Goal: Information Seeking & Learning: Learn about a topic

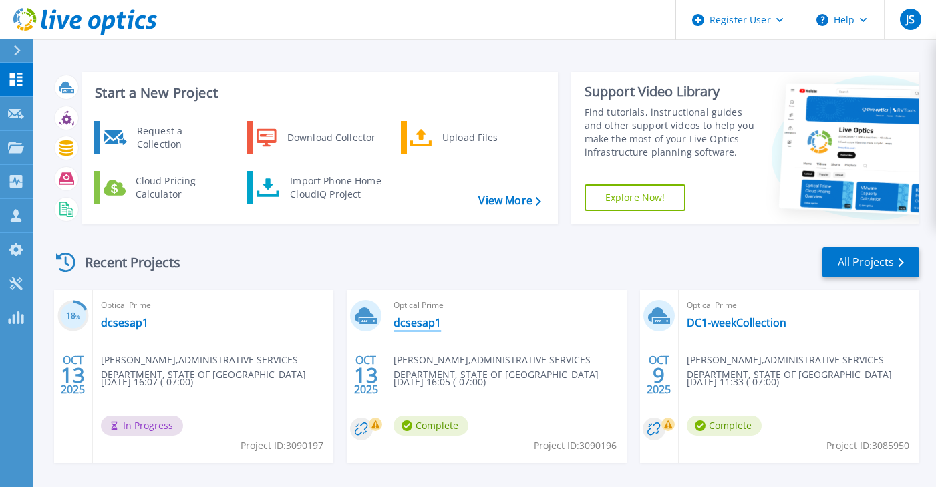
click at [406, 325] on link "dcsesap1" at bounding box center [416, 322] width 47 height 13
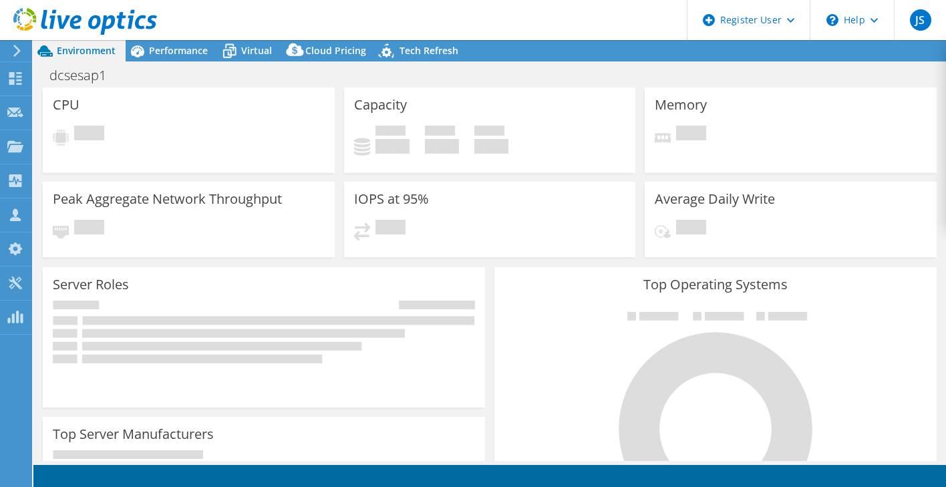
select select "USD"
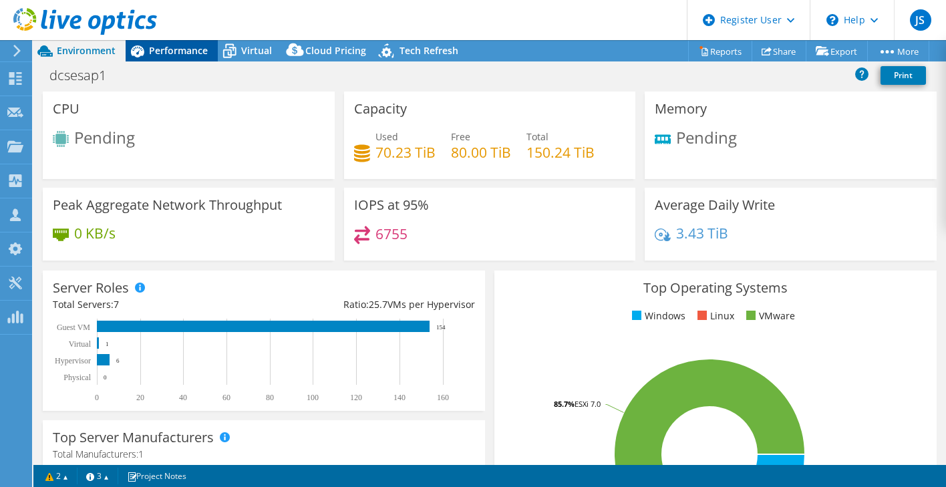
click at [190, 51] on span "Performance" at bounding box center [178, 50] width 59 height 13
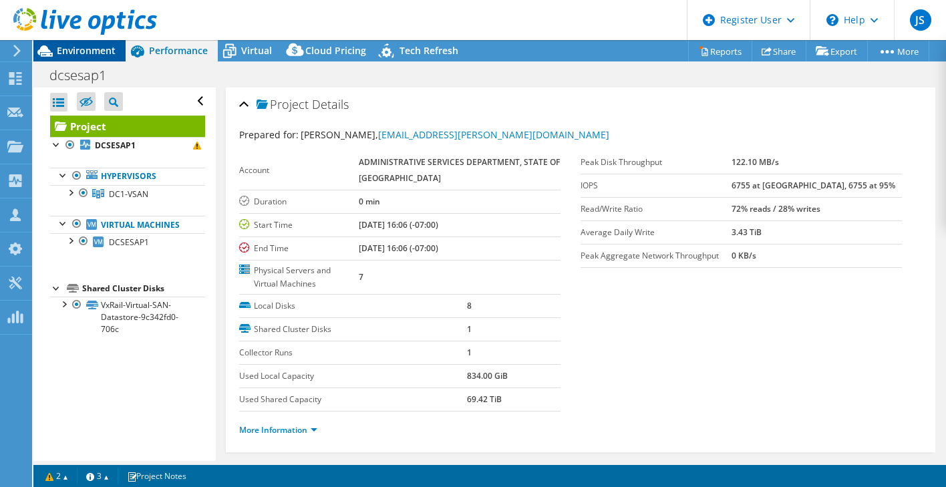
click at [71, 51] on span "Environment" at bounding box center [86, 50] width 59 height 13
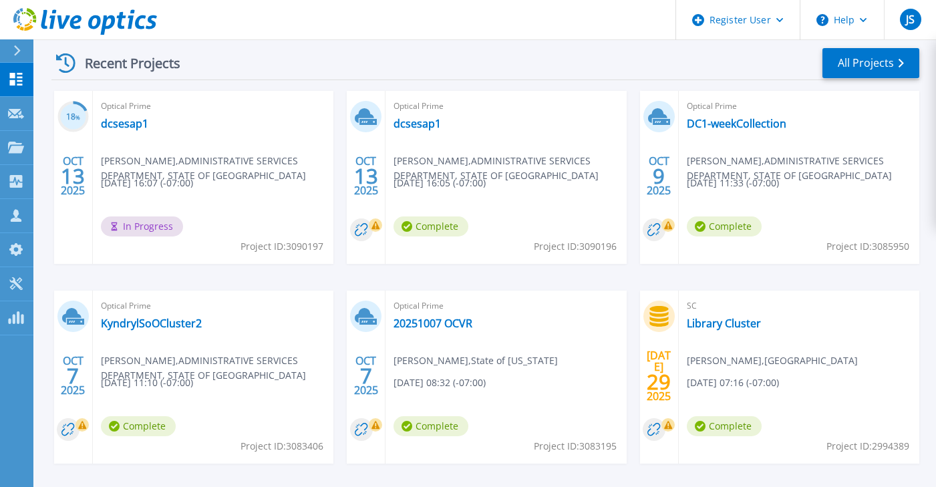
scroll to position [200, 0]
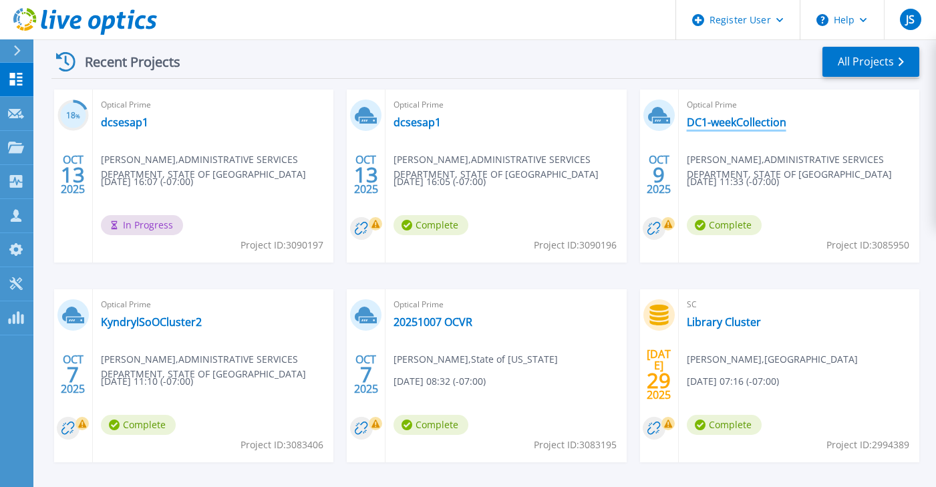
click at [738, 118] on link "DC1-weekCollection" at bounding box center [737, 122] width 100 height 13
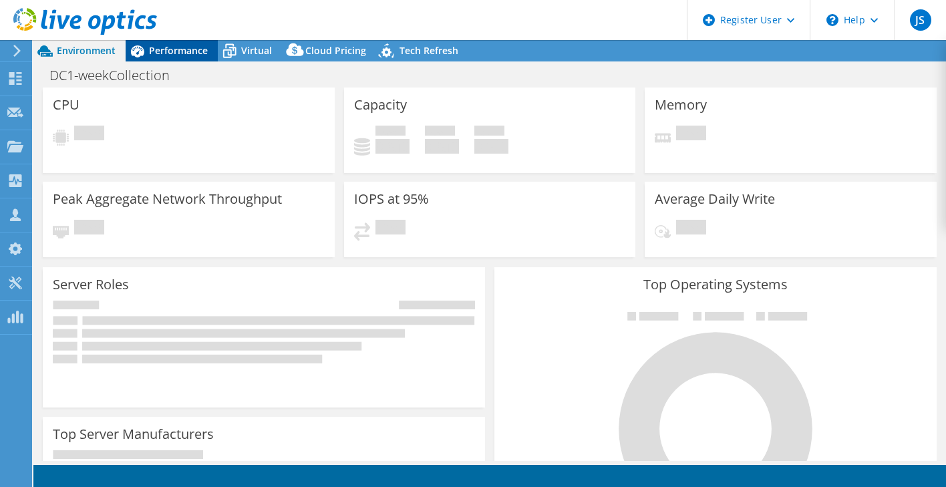
select select "USD"
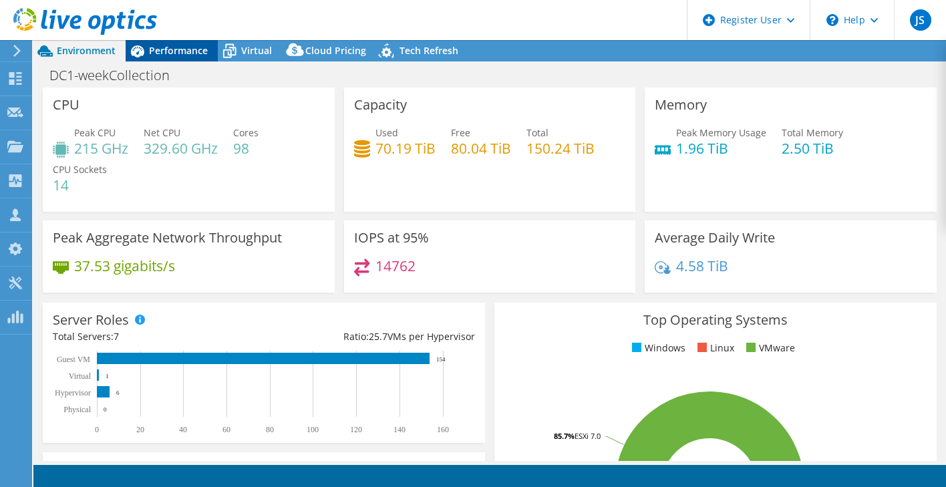
click at [162, 54] on span "Performance" at bounding box center [178, 50] width 59 height 13
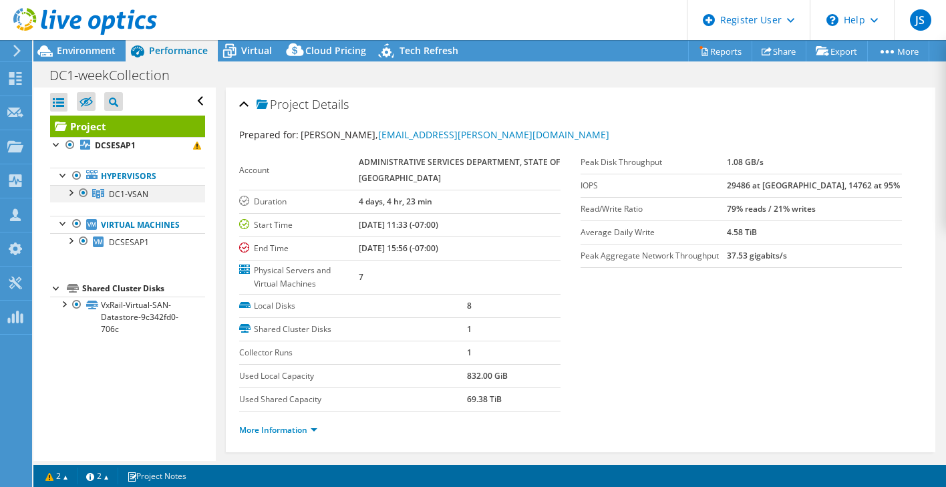
click at [68, 193] on div at bounding box center [69, 191] width 13 height 13
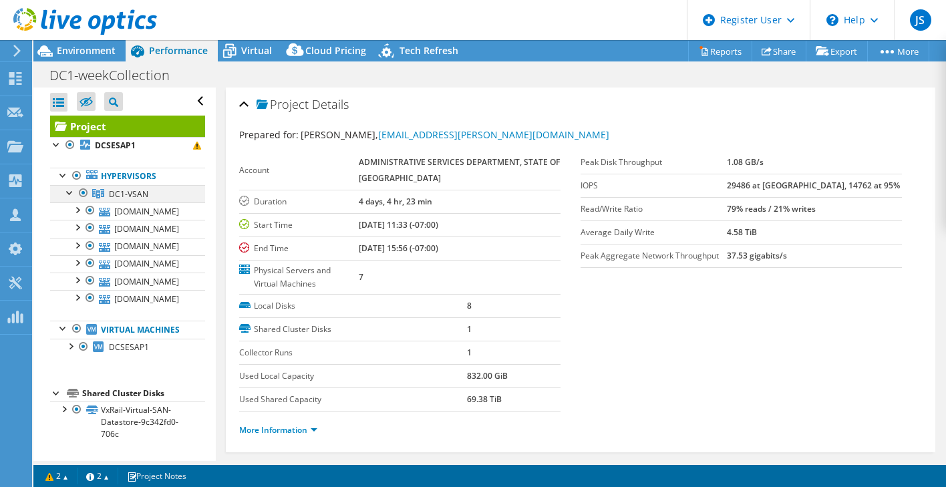
click at [68, 193] on div at bounding box center [69, 191] width 13 height 13
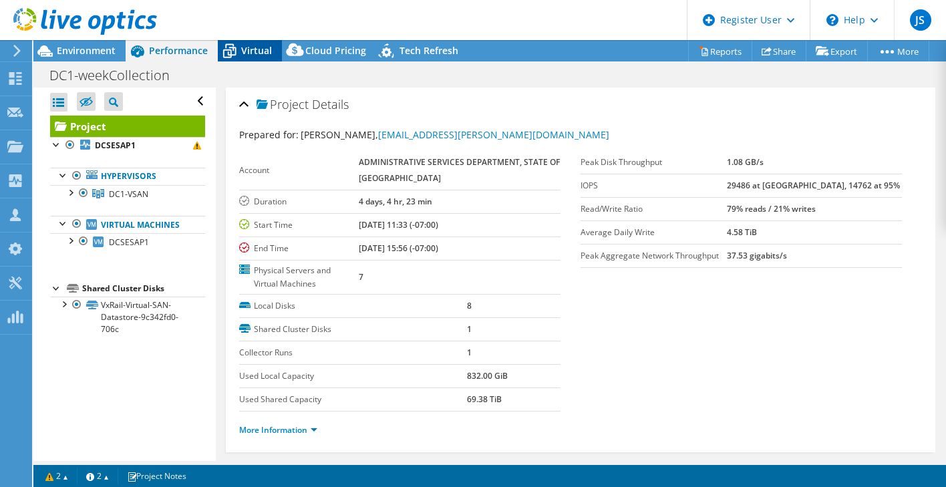
click at [248, 52] on span "Virtual" at bounding box center [256, 50] width 31 height 13
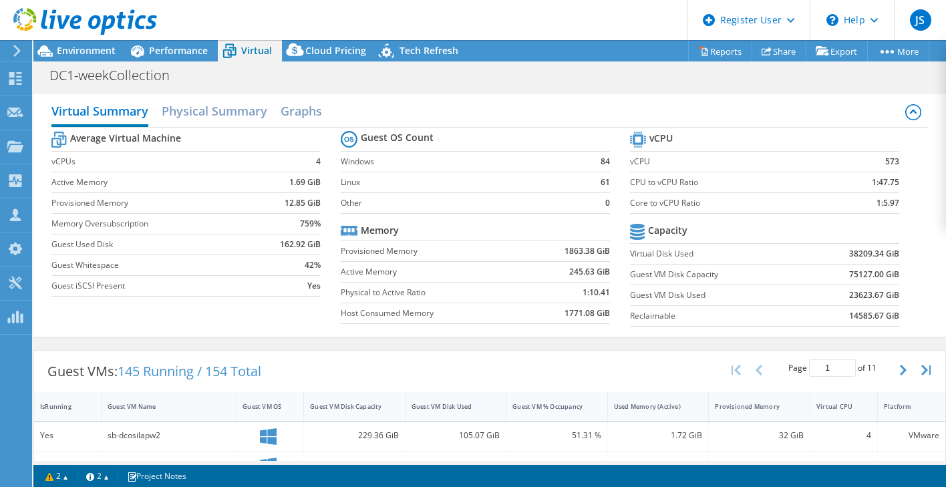
click at [153, 42] on div at bounding box center [78, 22] width 157 height 45
click at [156, 49] on span "Performance" at bounding box center [178, 50] width 59 height 13
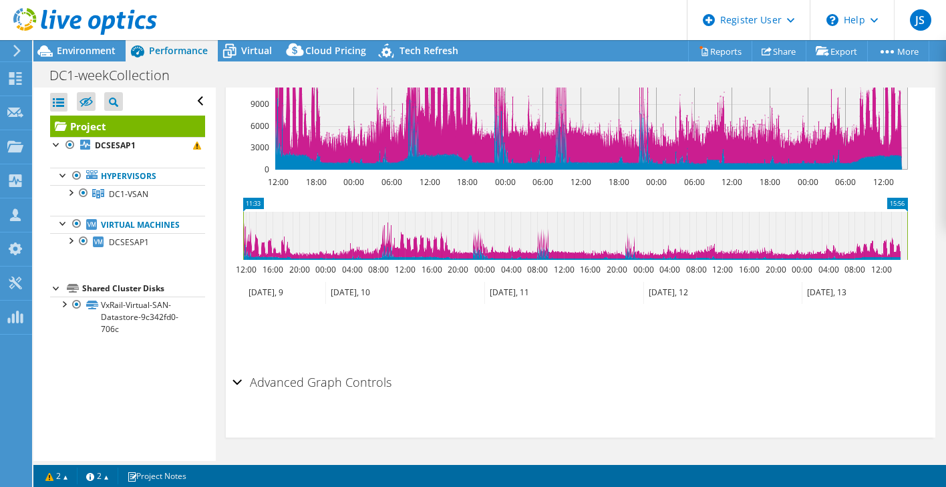
scroll to position [327, 0]
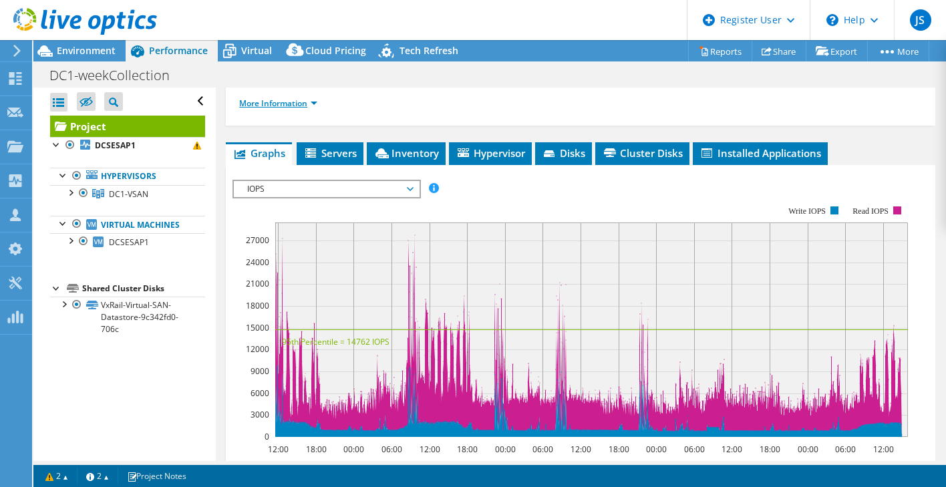
click at [299, 102] on link "More Information" at bounding box center [278, 103] width 78 height 11
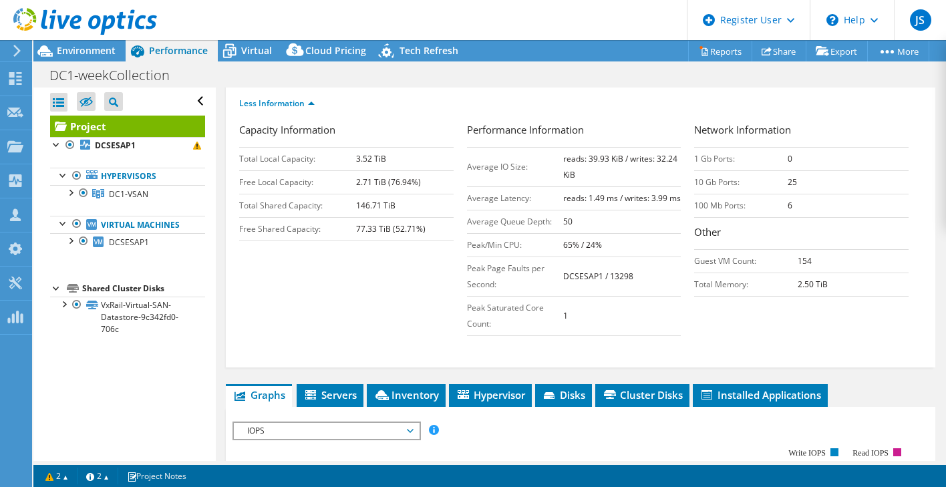
click at [198, 45] on span "Performance" at bounding box center [178, 50] width 59 height 13
click at [84, 50] on span "Environment" at bounding box center [86, 50] width 59 height 13
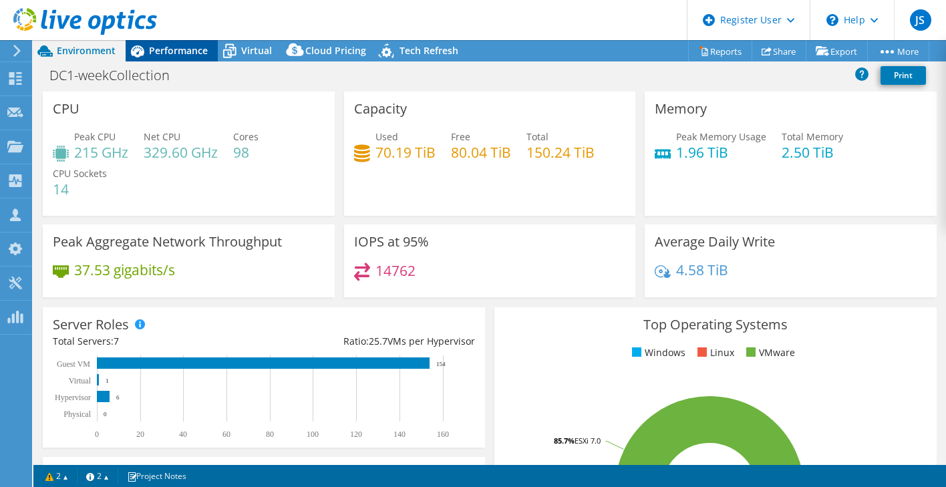
click at [160, 49] on span "Performance" at bounding box center [178, 50] width 59 height 13
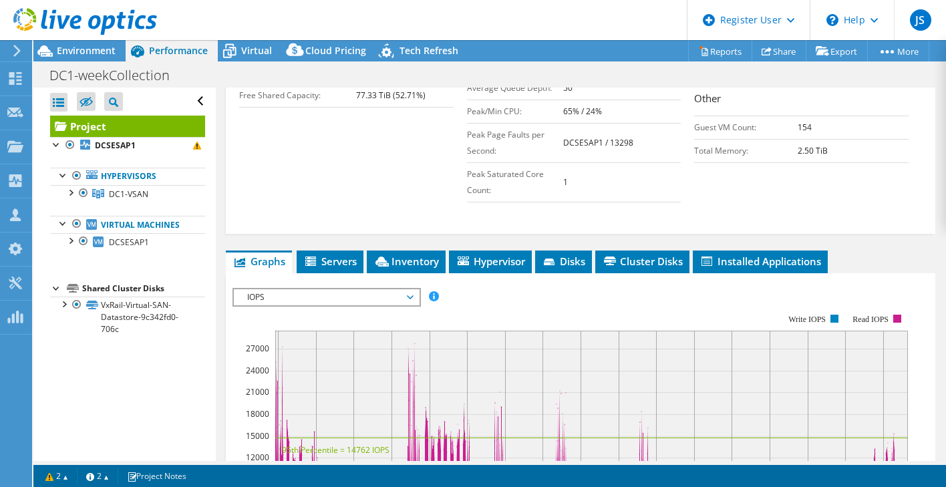
scroll to position [59, 0]
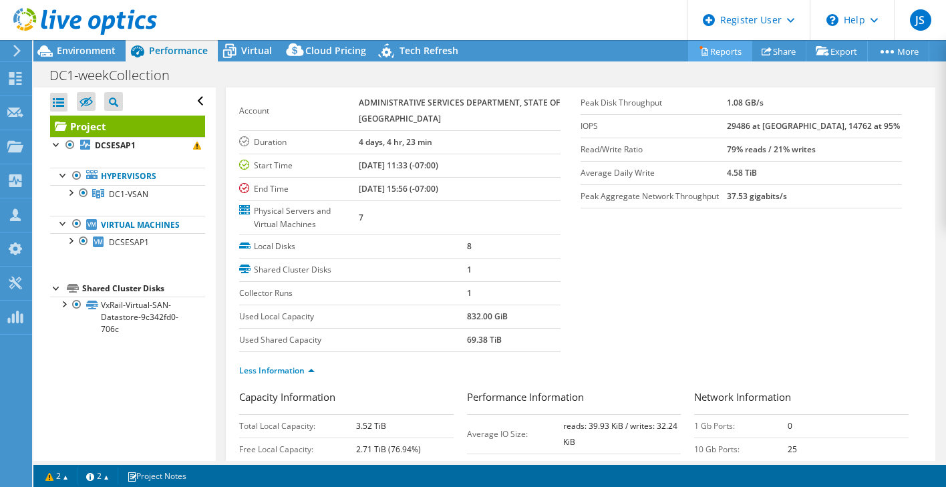
click at [731, 52] on link "Reports" at bounding box center [720, 51] width 64 height 21
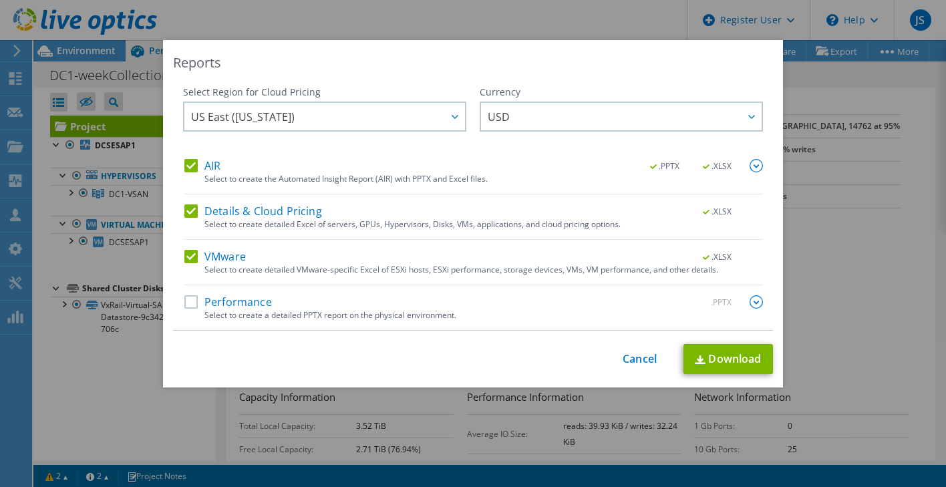
click at [186, 208] on label "Details & Cloud Pricing" at bounding box center [253, 210] width 138 height 13
click at [0, 0] on input "Details & Cloud Pricing" at bounding box center [0, 0] width 0 height 0
click at [722, 356] on link "Download" at bounding box center [728, 359] width 90 height 30
click at [629, 359] on link "Cancel" at bounding box center [640, 359] width 34 height 13
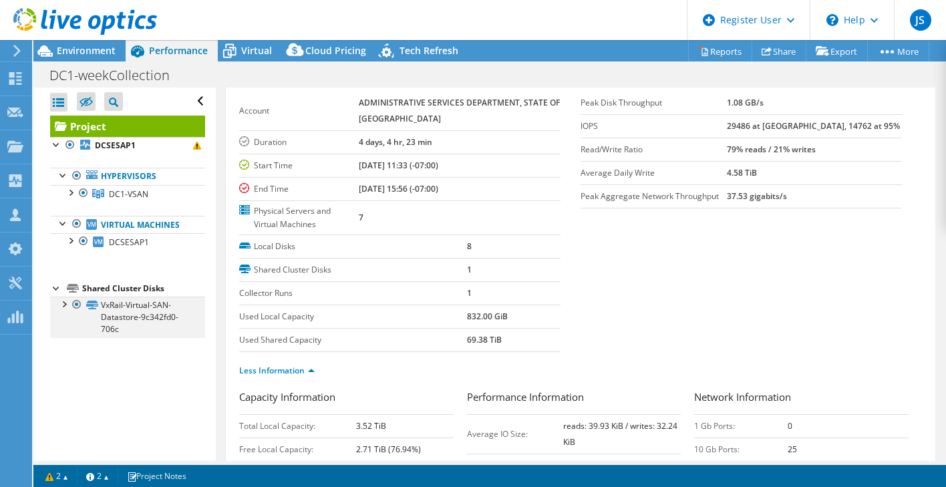
click at [64, 310] on div at bounding box center [63, 303] width 13 height 13
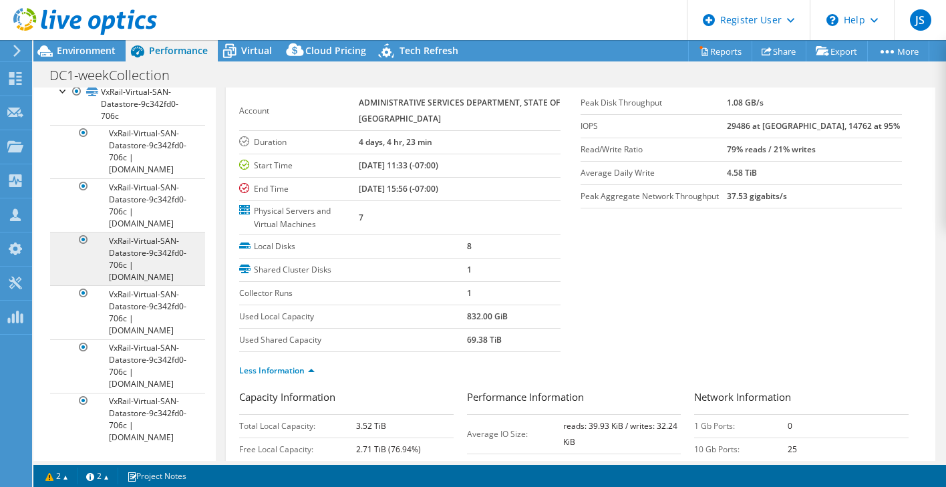
scroll to position [226, 0]
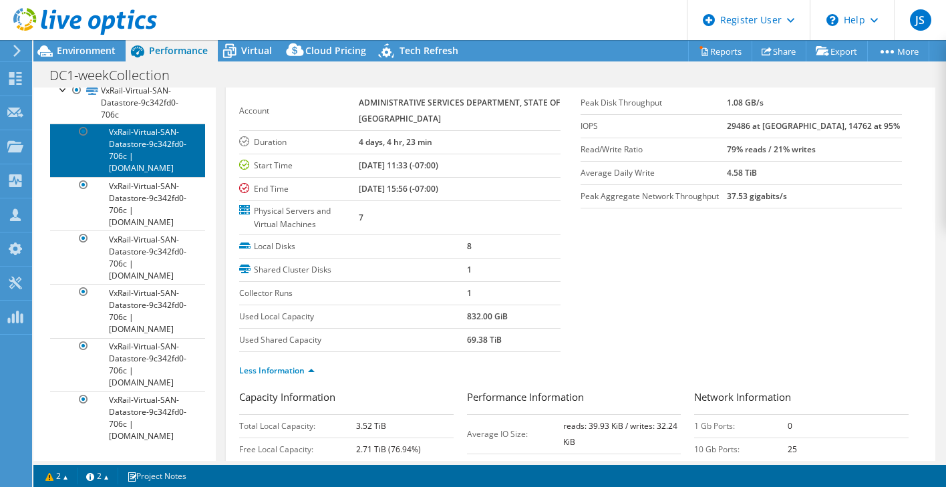
click at [132, 158] on link "VxRail-Virtual-SAN-Datastore-9c342fd0-706c | dc1esxivx2.vx.uc.or.gov" at bounding box center [127, 150] width 155 height 53
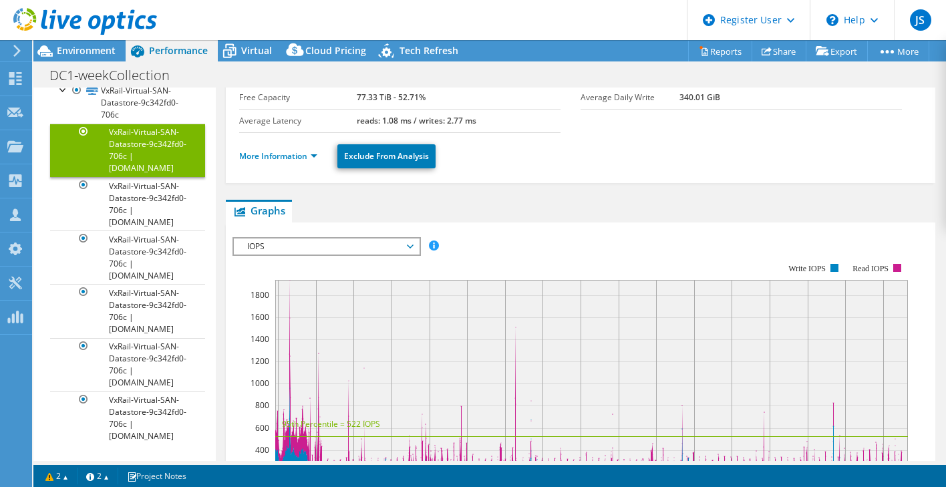
scroll to position [0, 0]
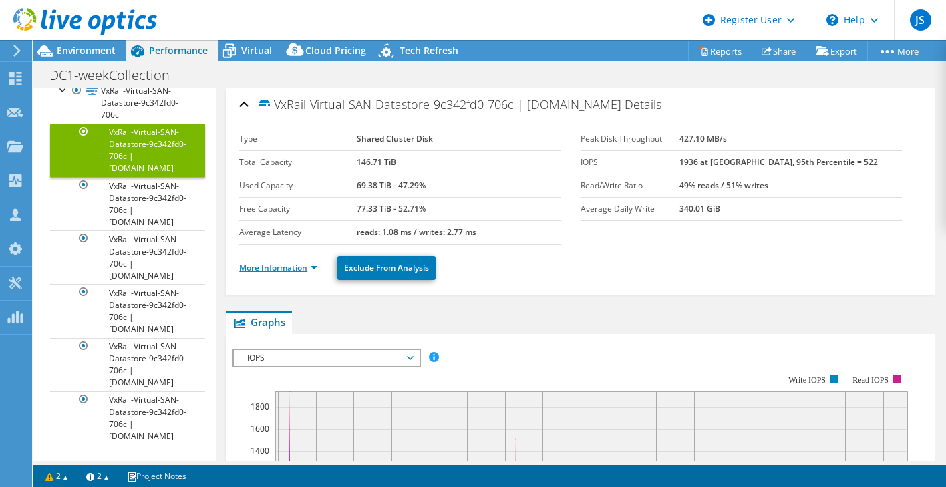
click at [274, 267] on link "More Information" at bounding box center [278, 267] width 78 height 11
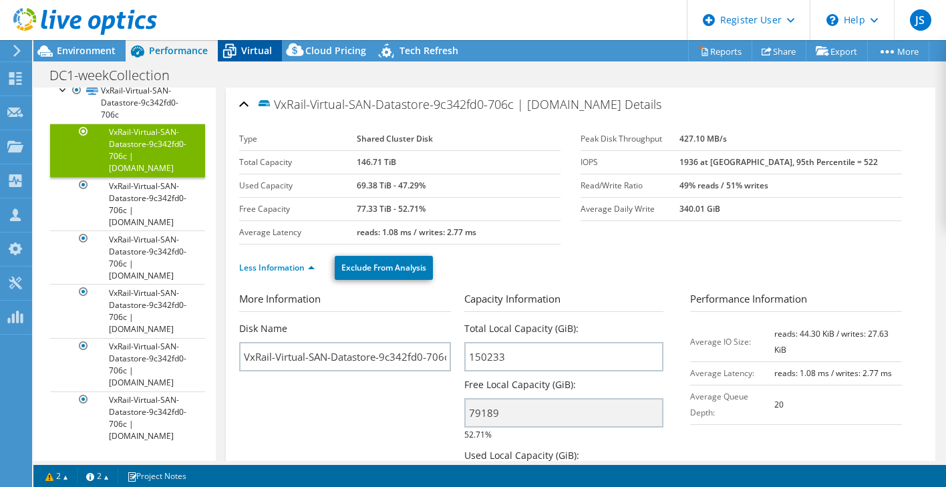
click at [258, 49] on span "Virtual" at bounding box center [256, 50] width 31 height 13
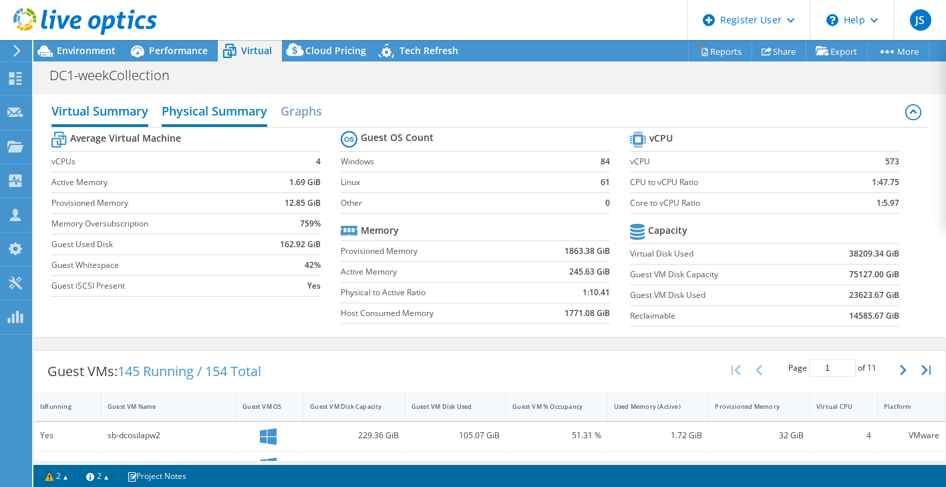
click at [221, 106] on h2 "Physical Summary" at bounding box center [215, 112] width 106 height 29
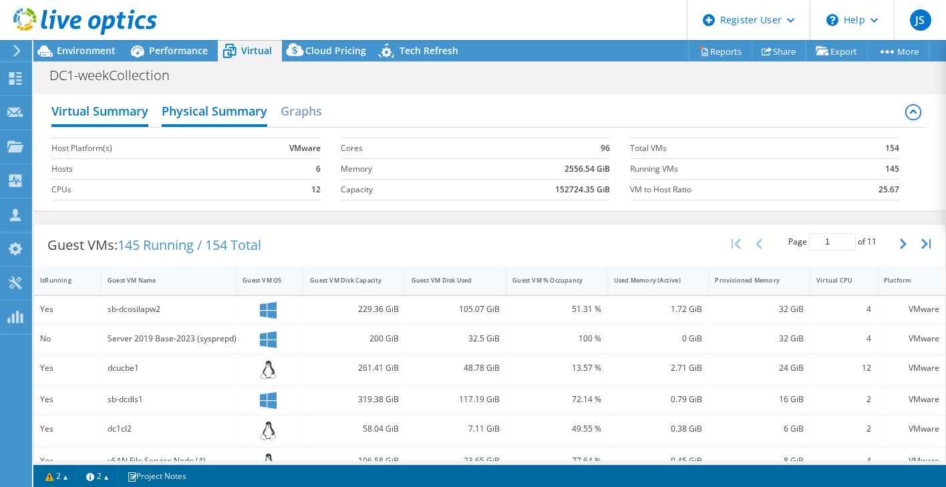
click at [117, 113] on h2 "Virtual Summary" at bounding box center [99, 112] width 97 height 29
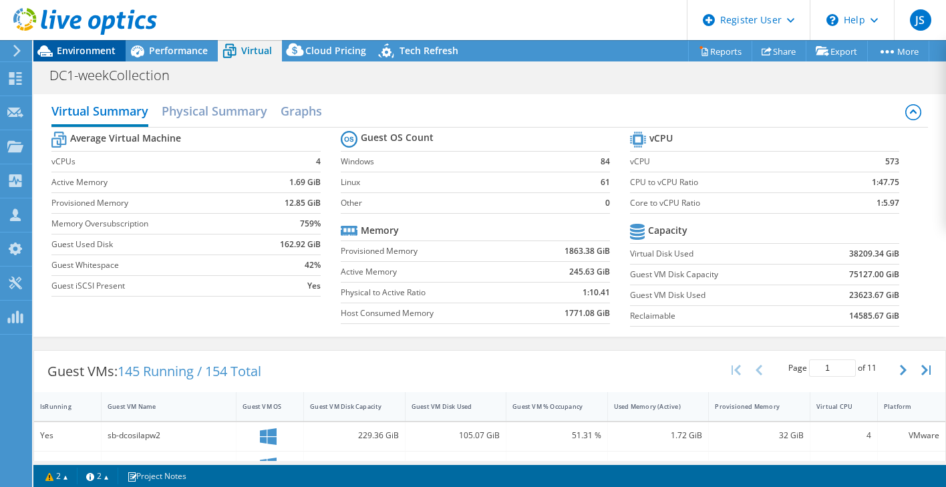
click at [98, 52] on span "Environment" at bounding box center [86, 50] width 59 height 13
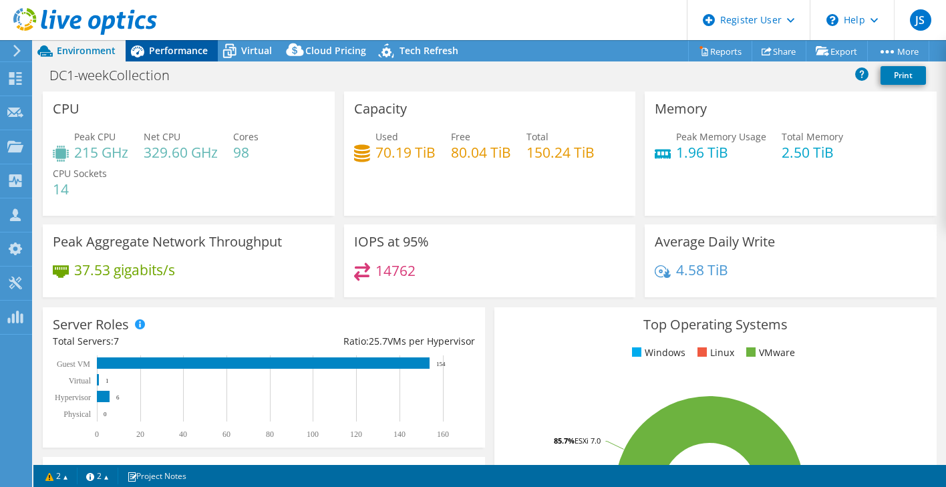
click at [174, 55] on span "Performance" at bounding box center [178, 50] width 59 height 13
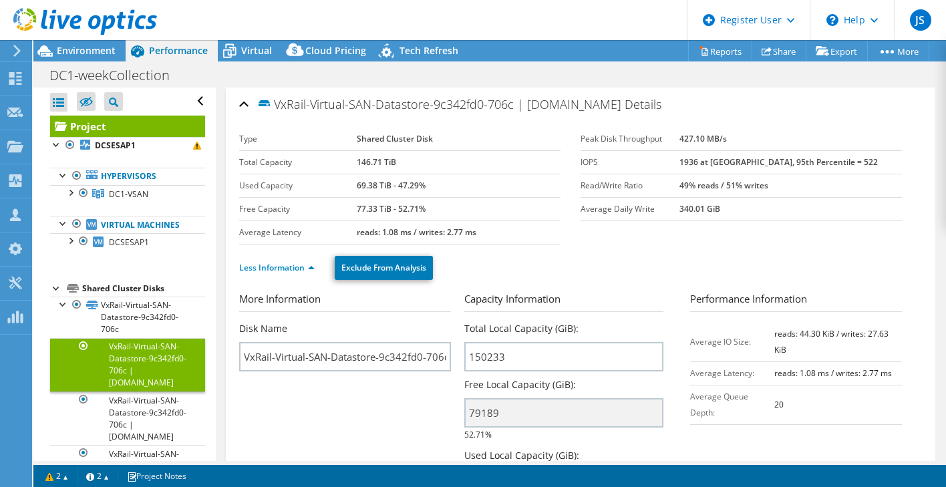
click at [55, 294] on div at bounding box center [56, 287] width 13 height 13
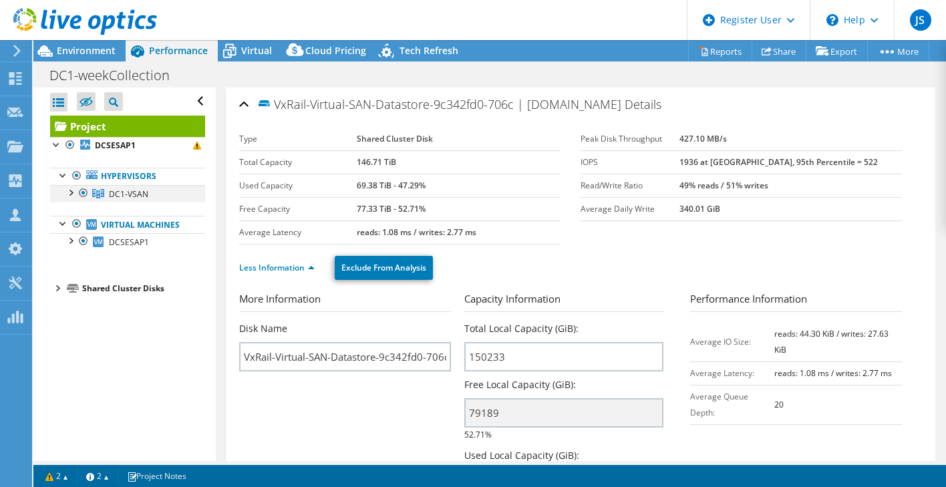
click at [67, 189] on div at bounding box center [69, 191] width 13 height 13
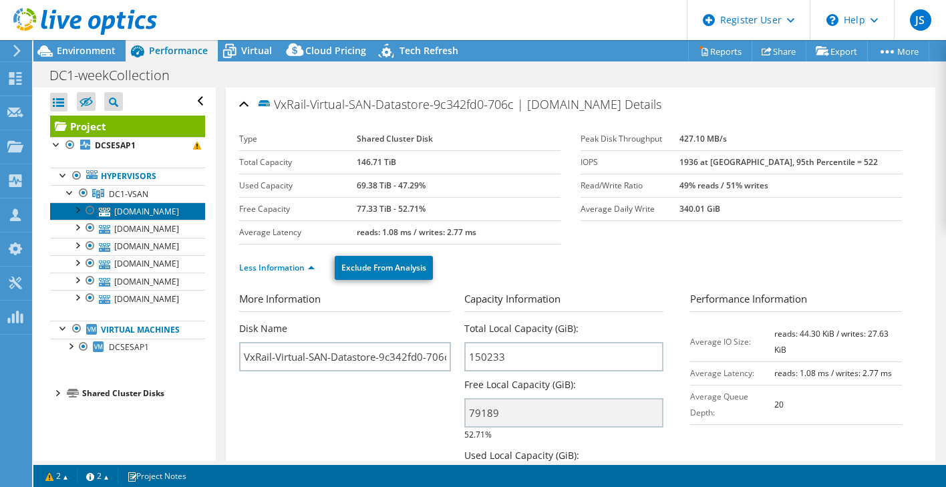
click at [152, 208] on link "dc1esxivx2.vx.uc.or.gov" at bounding box center [127, 210] width 155 height 17
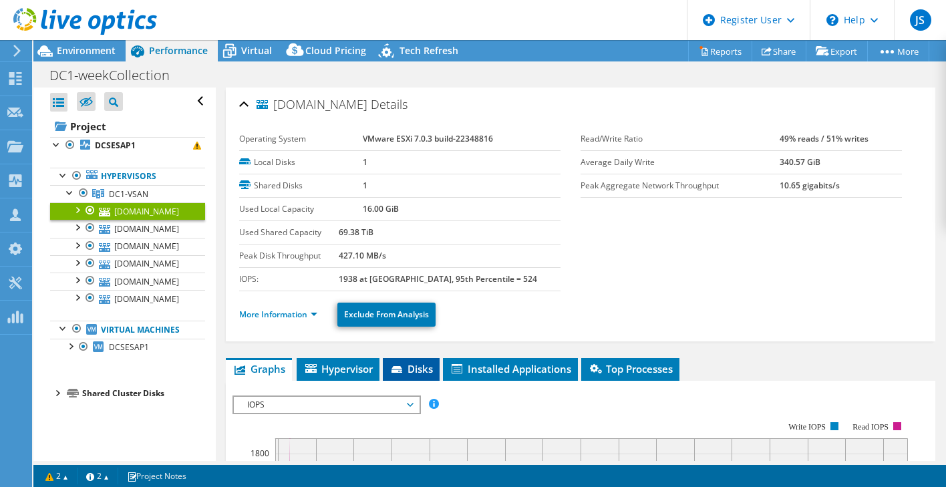
click at [426, 370] on span "Disks" at bounding box center [410, 368] width 43 height 13
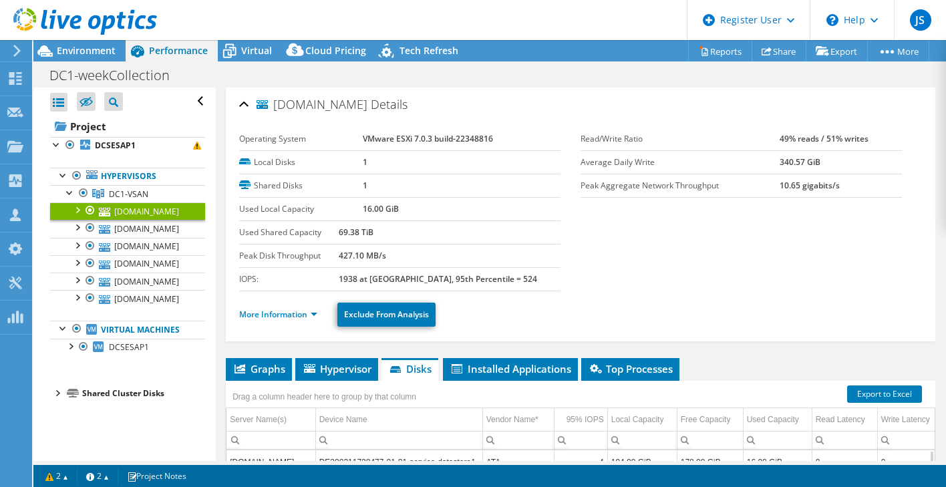
click at [300, 320] on li "More Information" at bounding box center [282, 314] width 86 height 15
click at [304, 316] on link "More Information" at bounding box center [278, 314] width 78 height 11
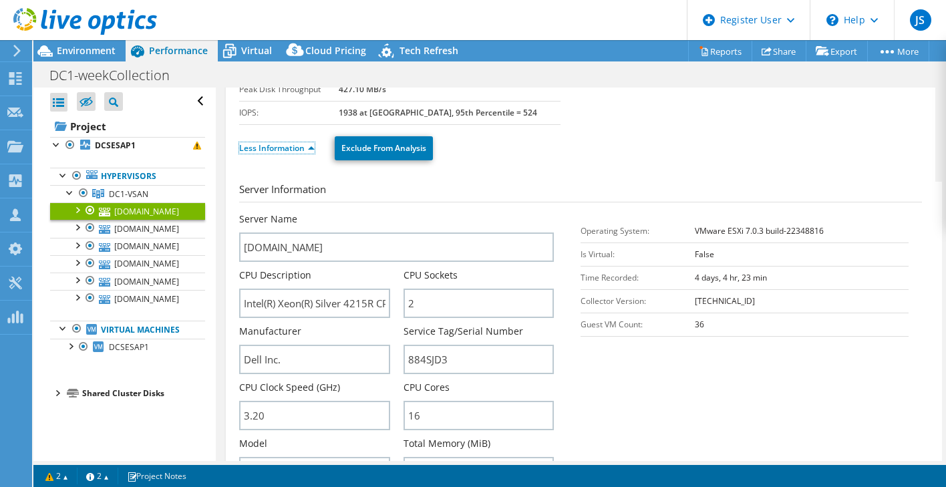
scroll to position [134, 0]
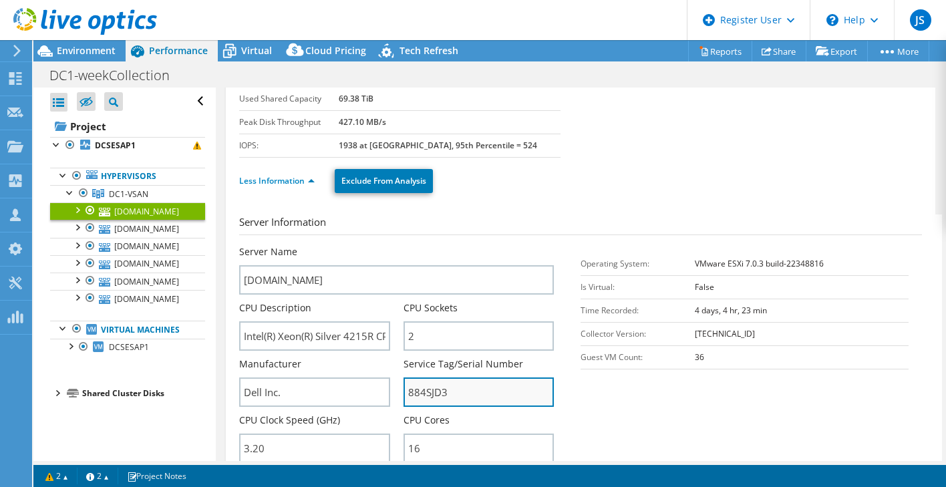
click at [416, 395] on input "884SJD3" at bounding box center [479, 391] width 150 height 29
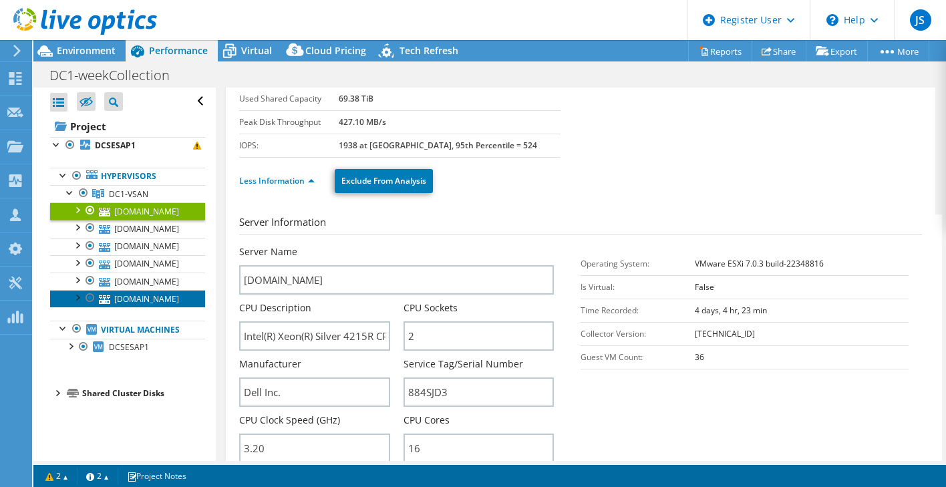
click at [165, 295] on link "dc1esxivx1.vx.uc.or.gov" at bounding box center [127, 298] width 155 height 17
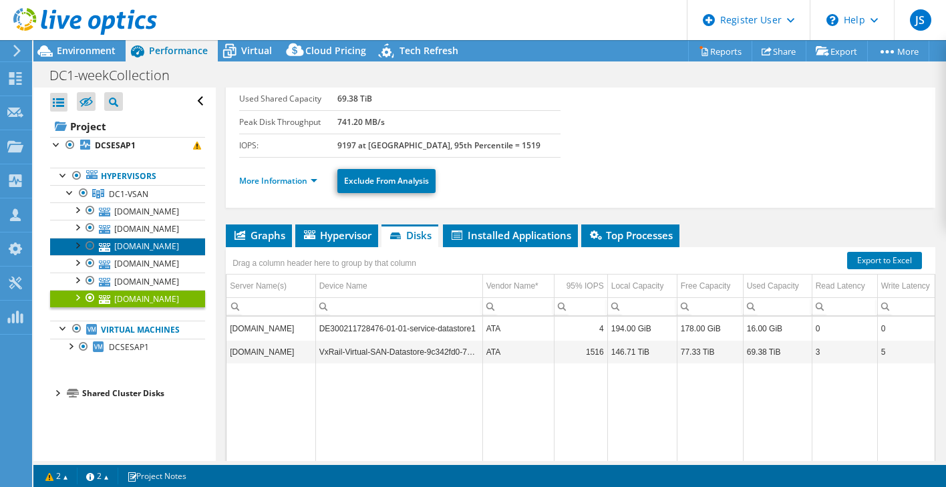
click at [152, 245] on link "dc1esxivx6.vx.uc.or.gov" at bounding box center [127, 246] width 155 height 17
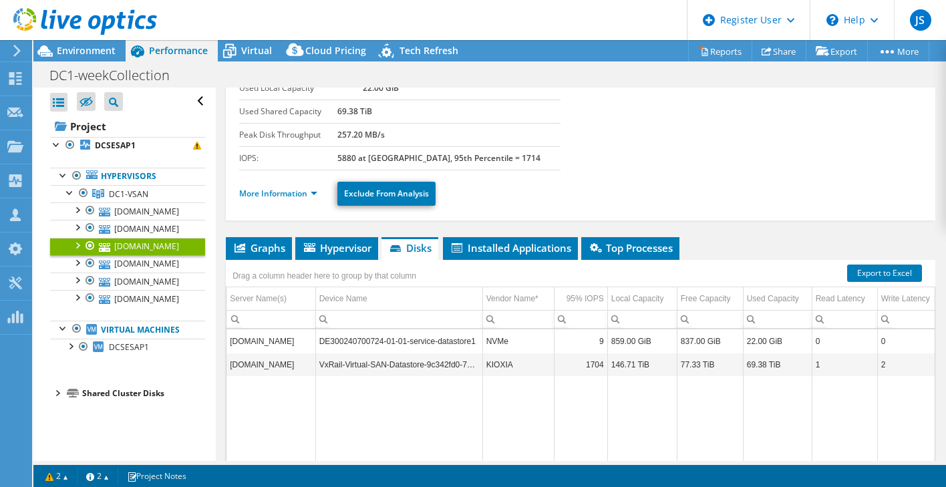
scroll to position [0, 0]
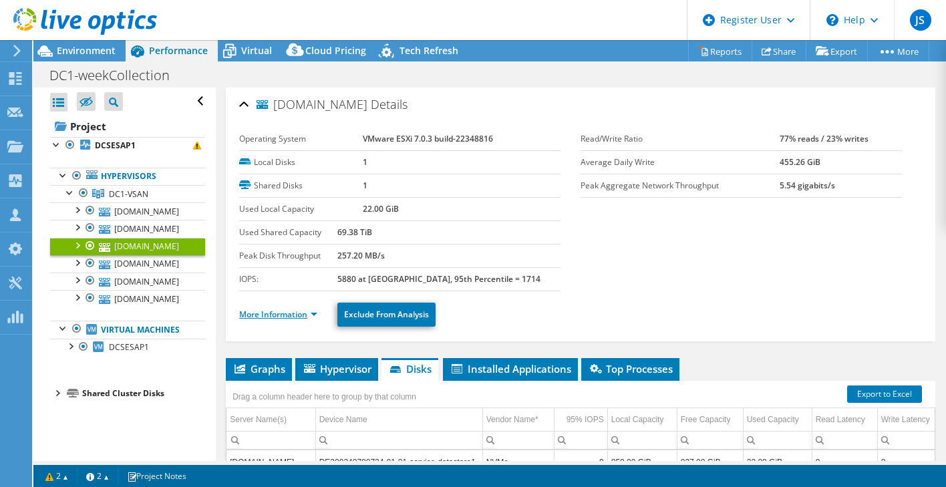
click at [295, 315] on link "More Information" at bounding box center [278, 314] width 78 height 11
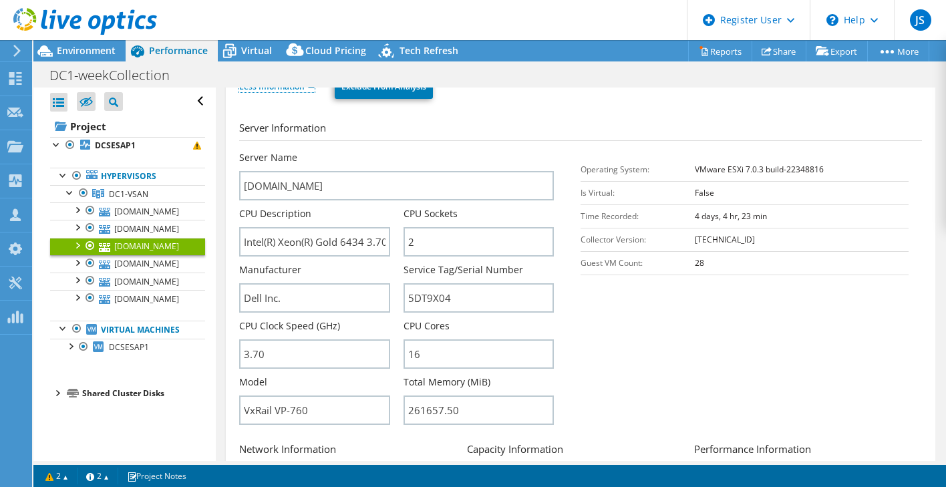
scroll to position [267, 0]
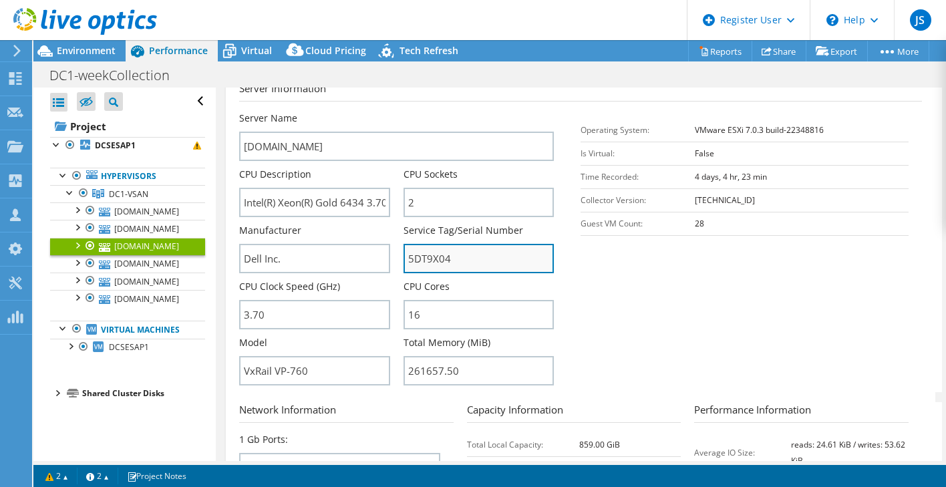
click at [428, 259] on input "5DT9X04" at bounding box center [479, 258] width 150 height 29
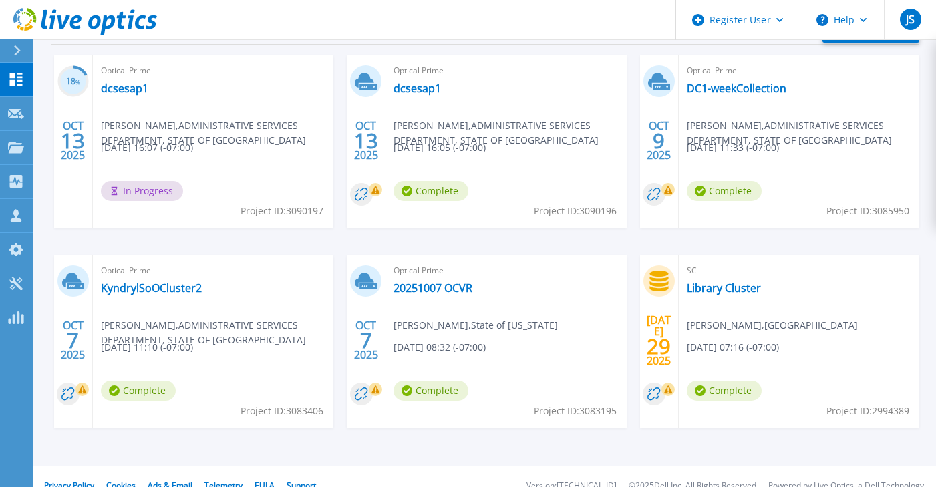
scroll to position [253, 0]
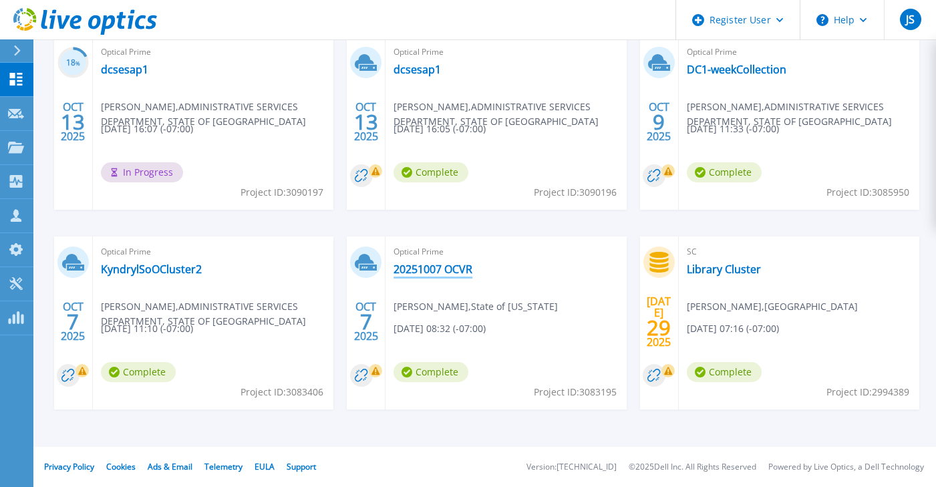
click at [436, 271] on link "20251007 OCVR" at bounding box center [432, 269] width 79 height 13
